Goal: Find specific page/section: Find specific page/section

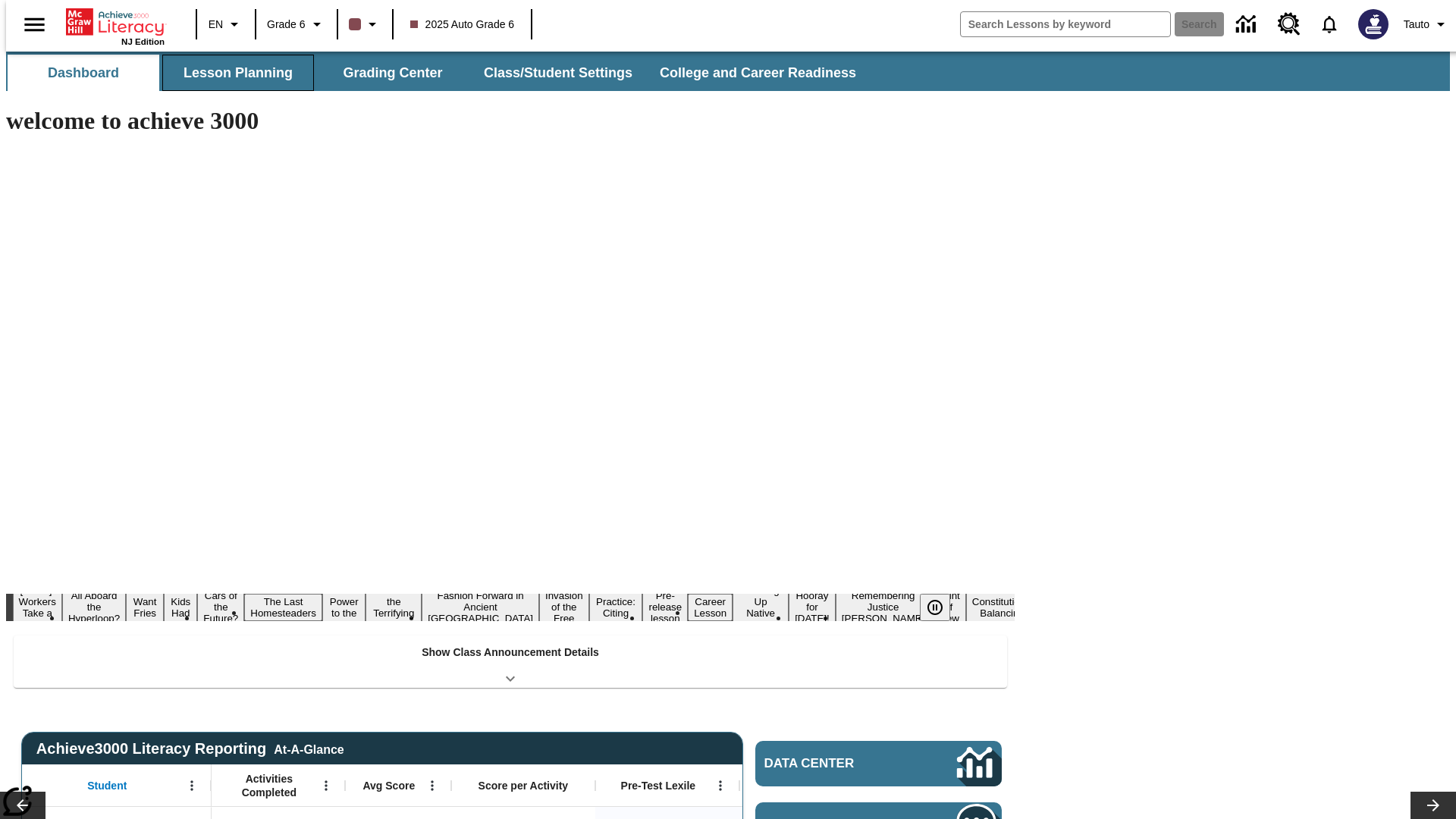
click at [232, 73] on button "Lesson Planning" at bounding box center [238, 73] width 152 height 37
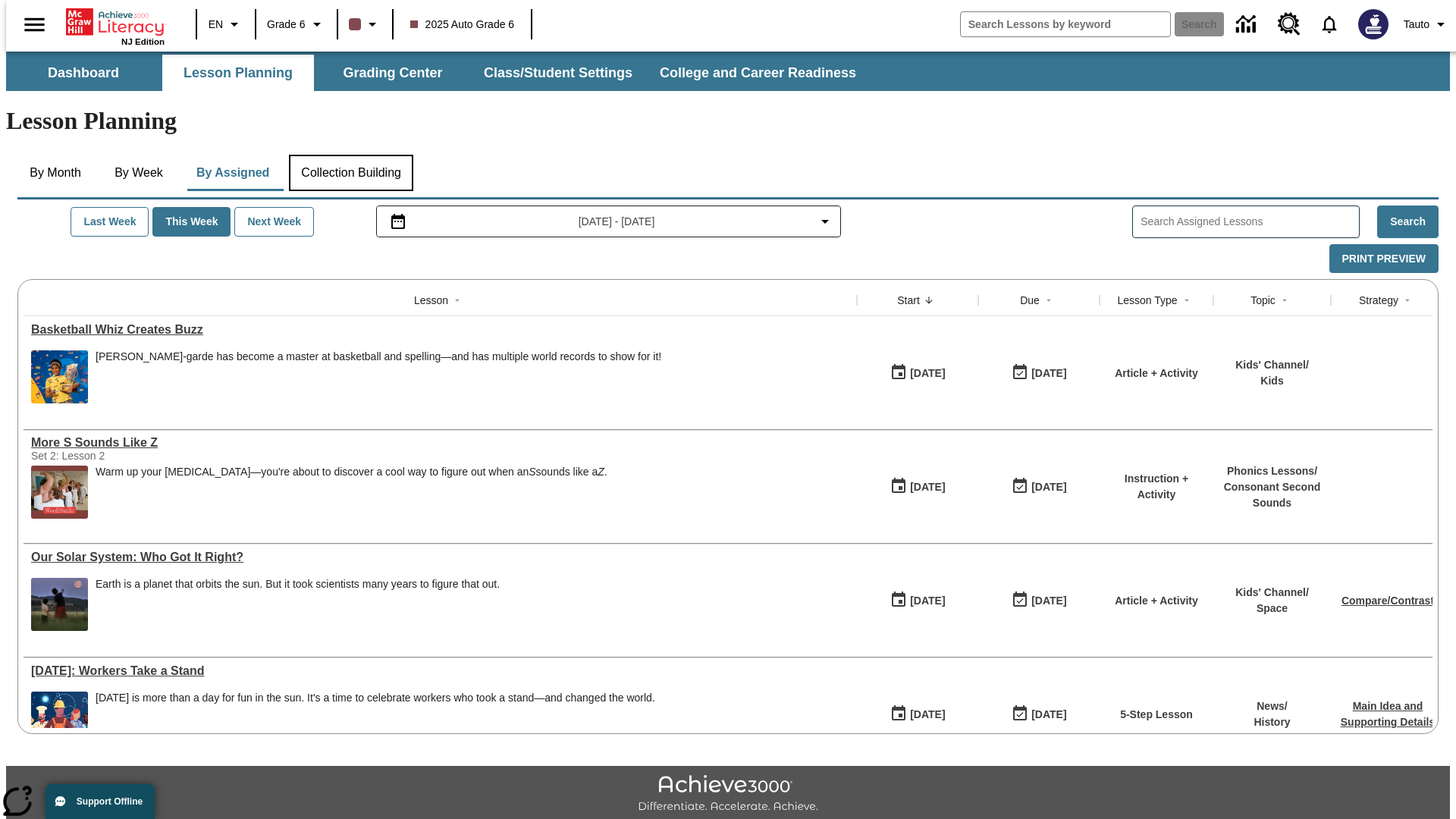
click at [350, 155] on button "Collection Building" at bounding box center [351, 173] width 125 height 37
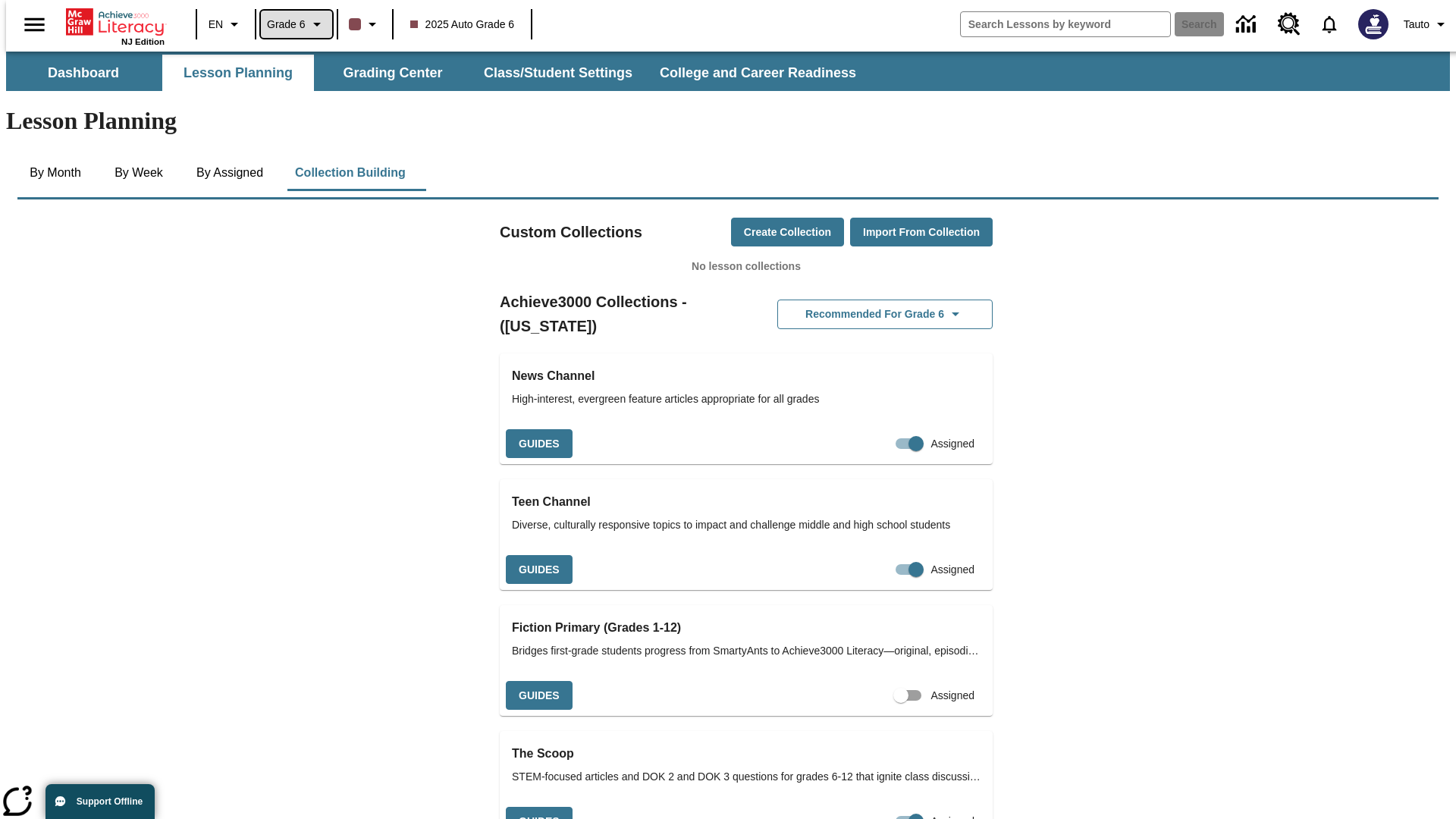
click at [291, 25] on span "Grade 6" at bounding box center [286, 25] width 39 height 16
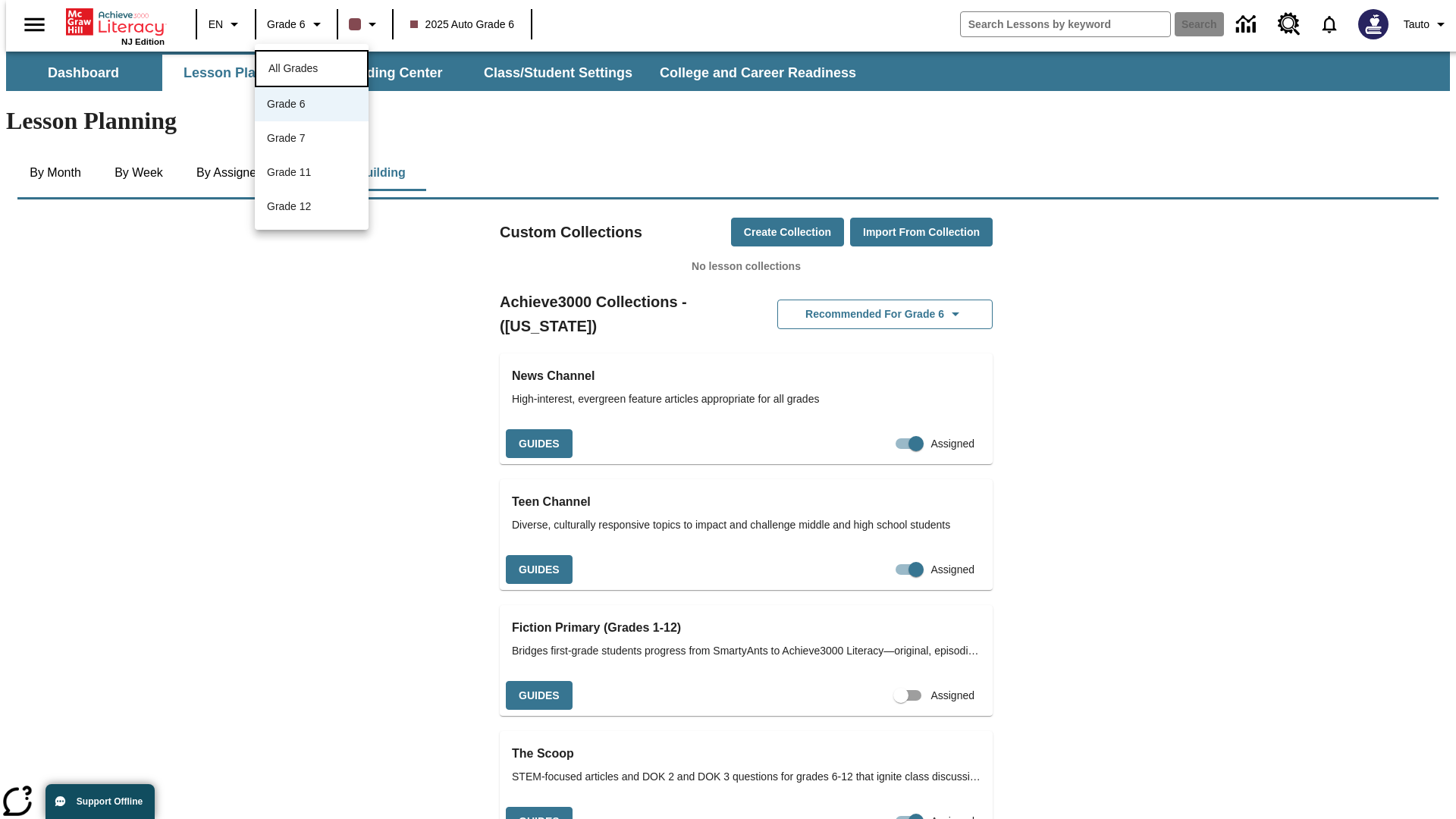
click at [312, 67] on span "All Grades" at bounding box center [293, 68] width 49 height 12
